Goal: Check status: Check status

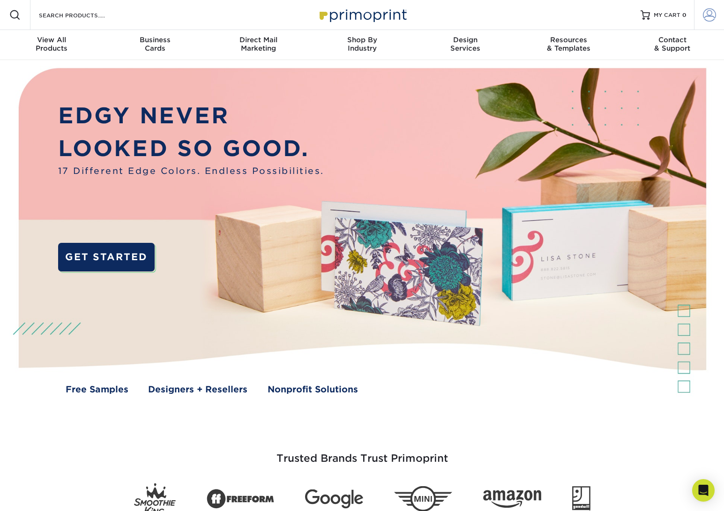
click at [716, 13] on link "Account" at bounding box center [709, 15] width 30 height 30
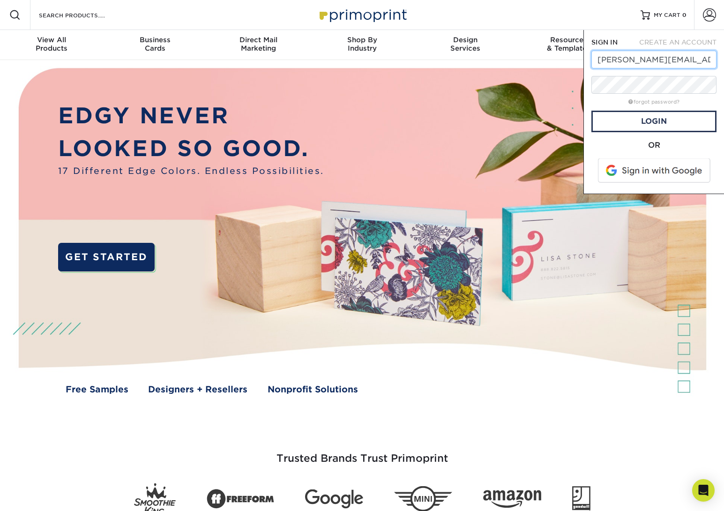
type input "[PERSON_NAME][EMAIL_ADDRESS][DOMAIN_NAME]"
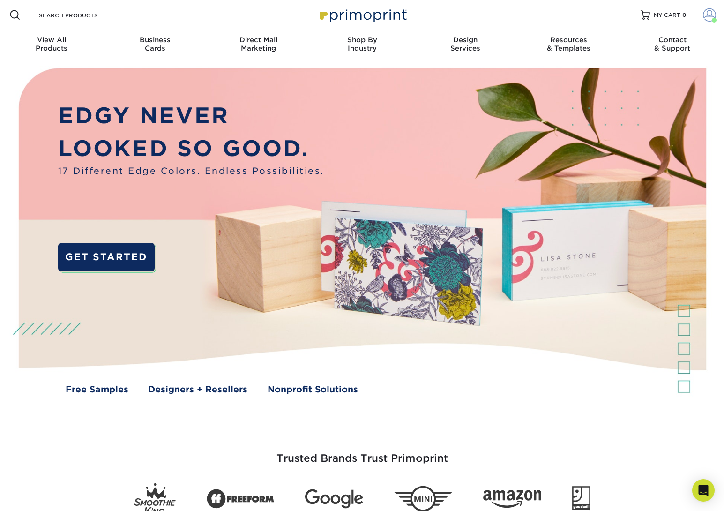
click at [710, 18] on span at bounding box center [709, 14] width 13 height 13
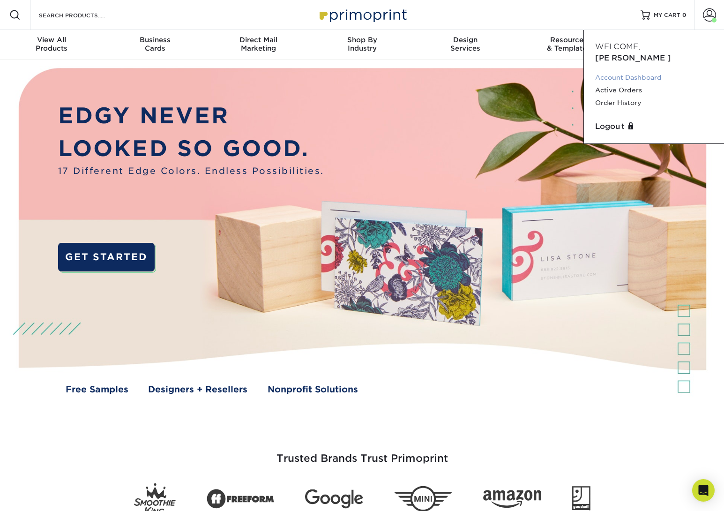
click at [640, 71] on link "Account Dashboard" at bounding box center [654, 77] width 118 height 13
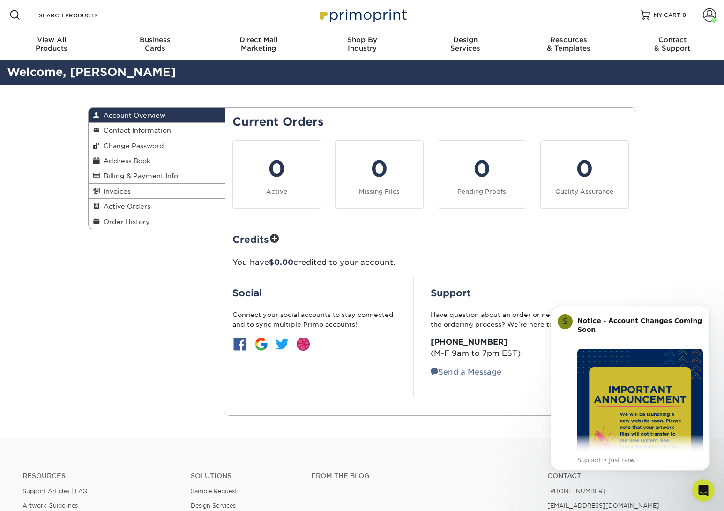
click at [147, 278] on div "Account Overview Account Overview Contact Information Change Password Address B…" at bounding box center [362, 261] width 563 height 353
click at [117, 218] on span "Order History" at bounding box center [125, 222] width 50 height 8
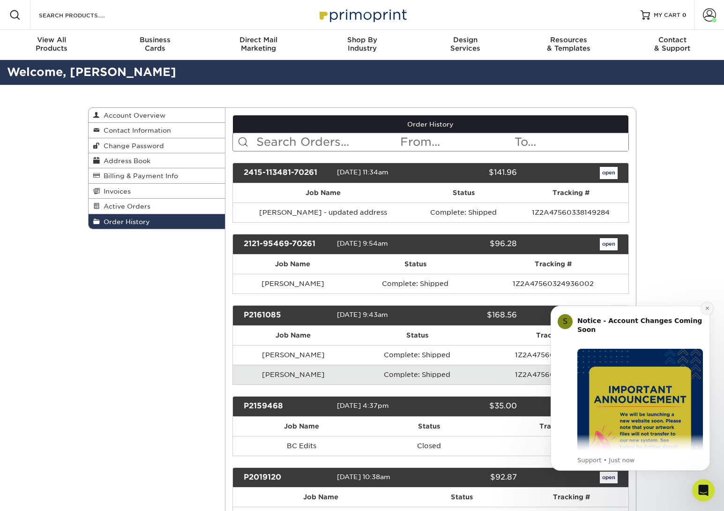
click at [710, 310] on button "Dismiss notification" at bounding box center [707, 308] width 12 height 12
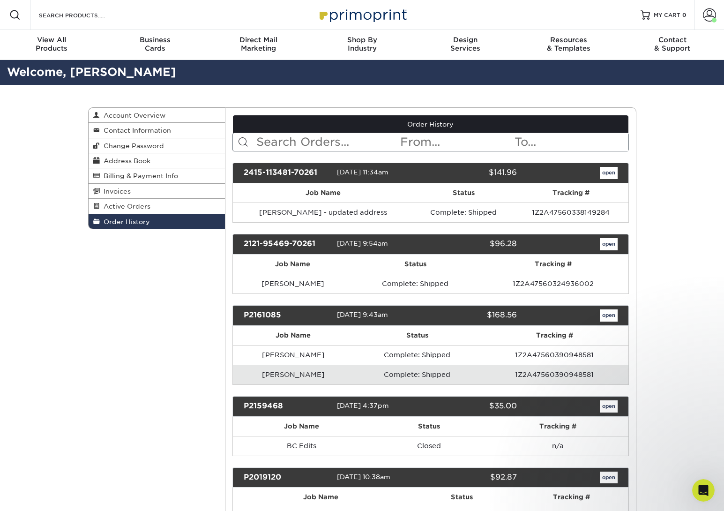
click at [607, 173] on link "open" at bounding box center [609, 173] width 18 height 12
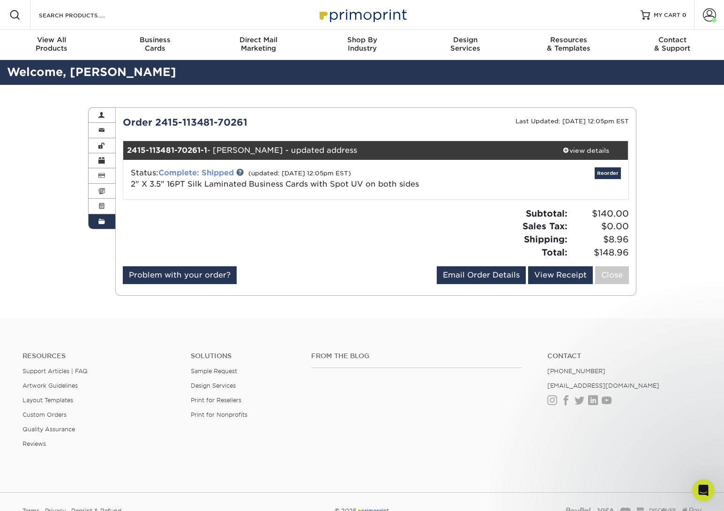
click at [225, 172] on link "Complete: Shipped" at bounding box center [195, 172] width 75 height 9
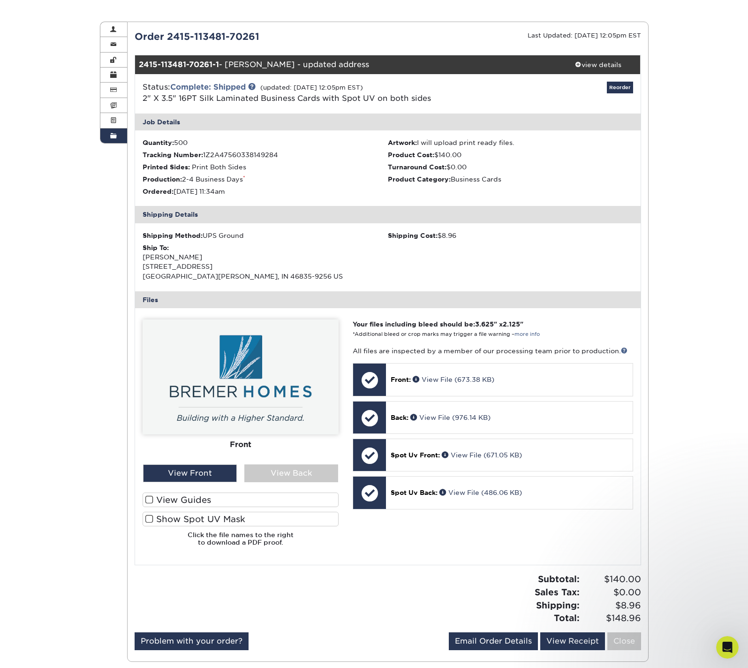
scroll to position [87, 0]
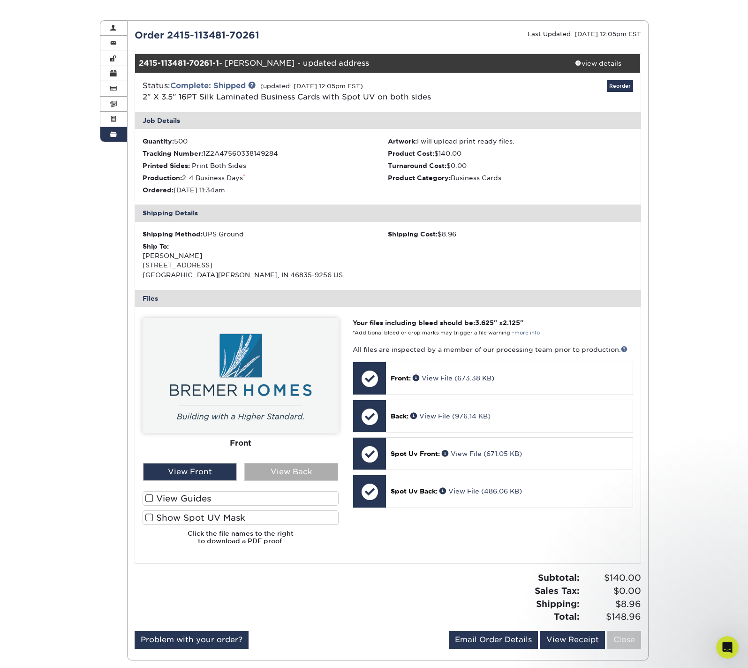
click at [293, 466] on div "View Back" at bounding box center [291, 472] width 94 height 18
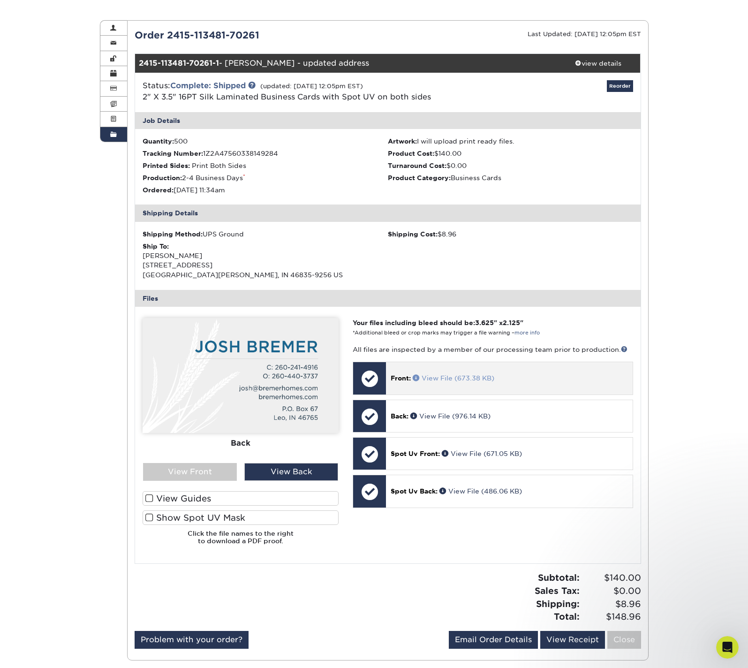
click at [458, 374] on link "View File (673.38 KB)" at bounding box center [454, 378] width 82 height 8
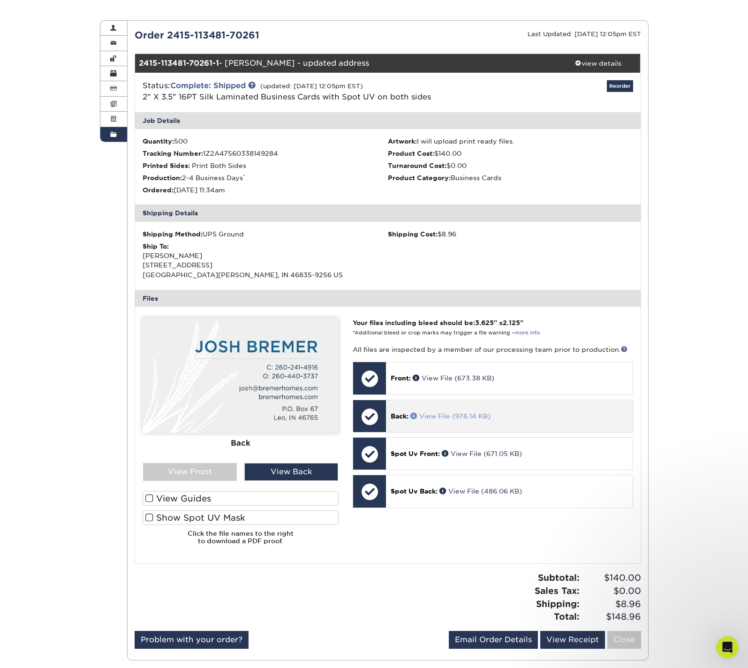
click at [452, 412] on link "View File (976.14 KB)" at bounding box center [450, 416] width 80 height 8
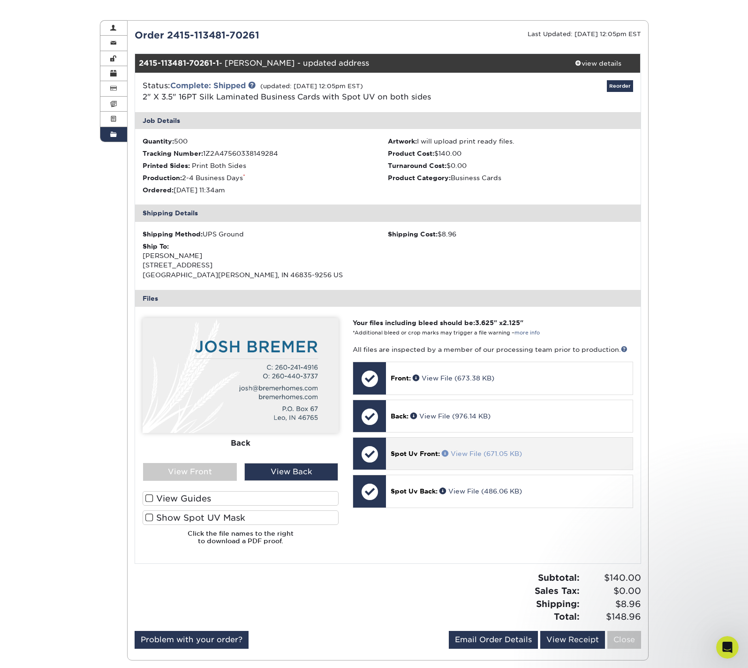
click at [478, 450] on link "View File (671.05 KB)" at bounding box center [482, 454] width 80 height 8
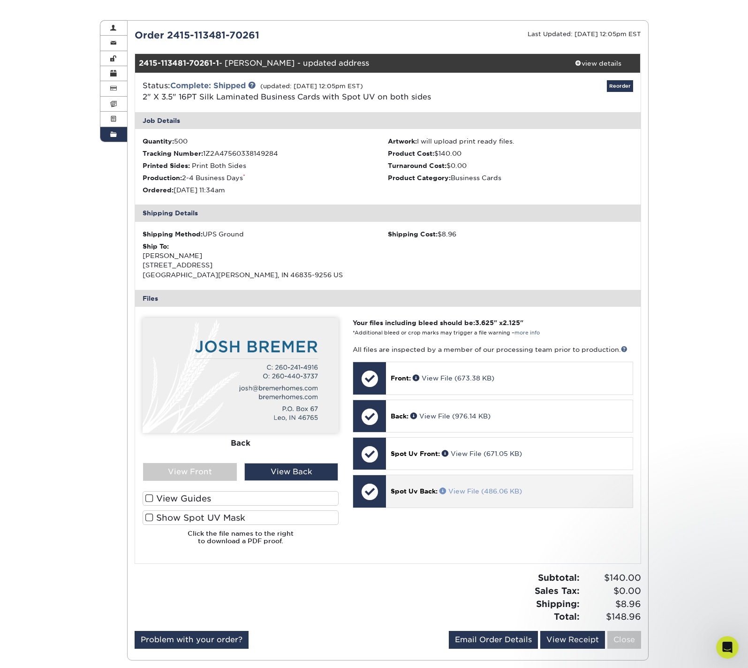
click at [497, 488] on link "View File (486.06 KB)" at bounding box center [480, 491] width 83 height 8
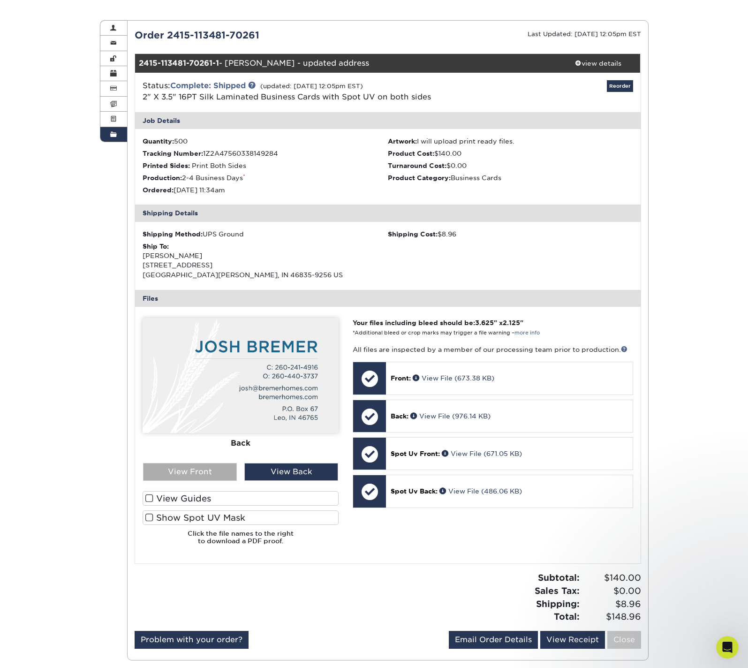
click at [202, 469] on div "View Front" at bounding box center [190, 472] width 94 height 18
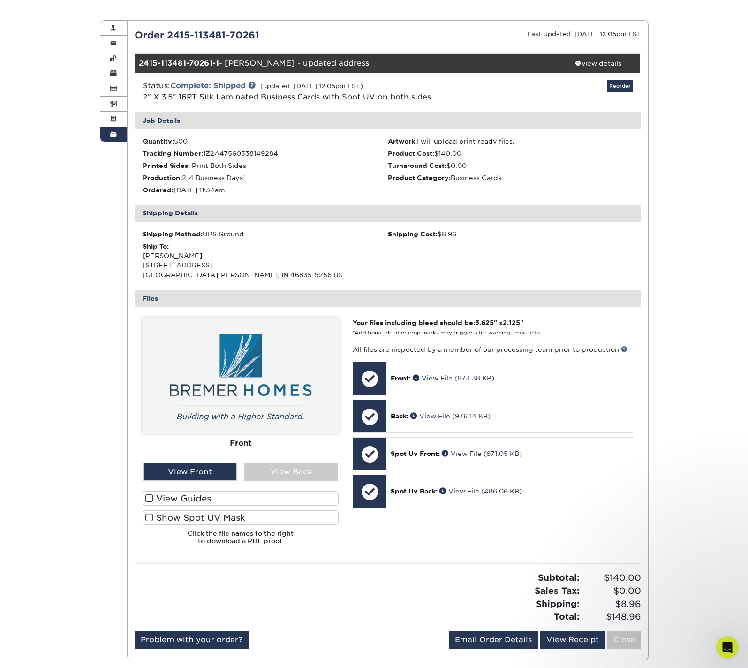
click at [251, 457] on div "Front Back" at bounding box center [241, 390] width 196 height 145
click at [261, 463] on div "View Back" at bounding box center [291, 472] width 94 height 18
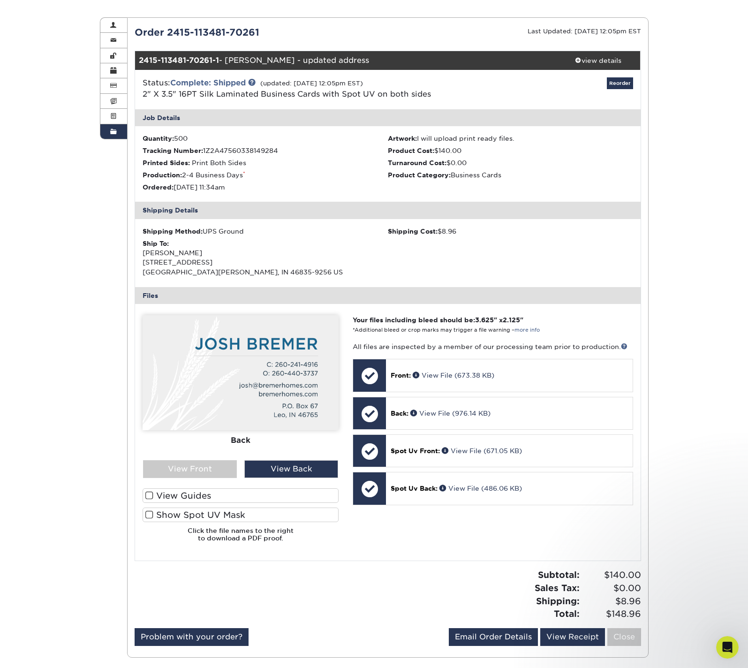
scroll to position [0, 0]
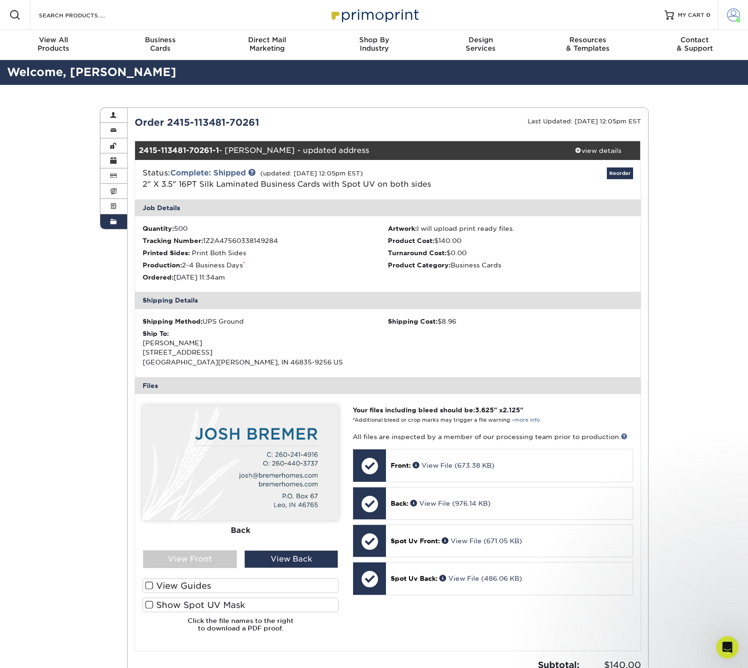
click at [724, 13] on span at bounding box center [733, 14] width 13 height 13
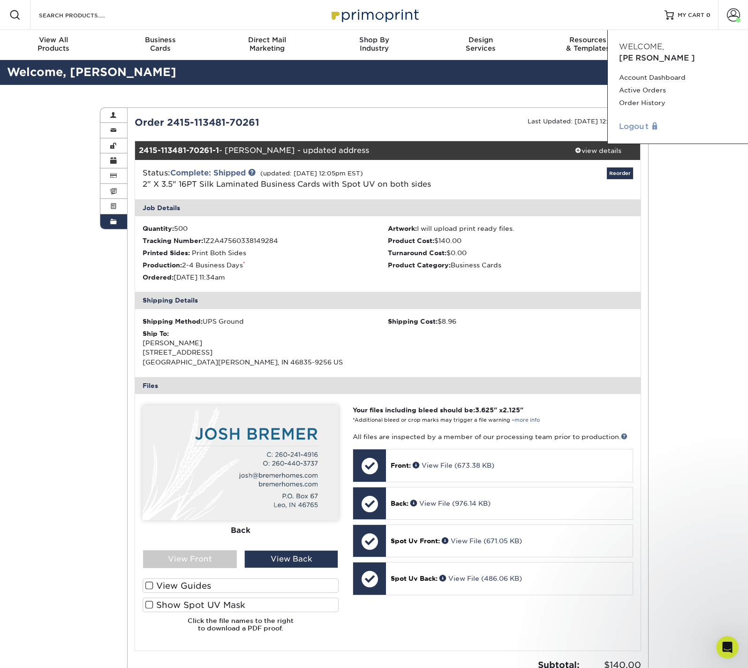
click at [632, 121] on link "Logout" at bounding box center [678, 126] width 118 height 11
